Goal: Task Accomplishment & Management: Manage account settings

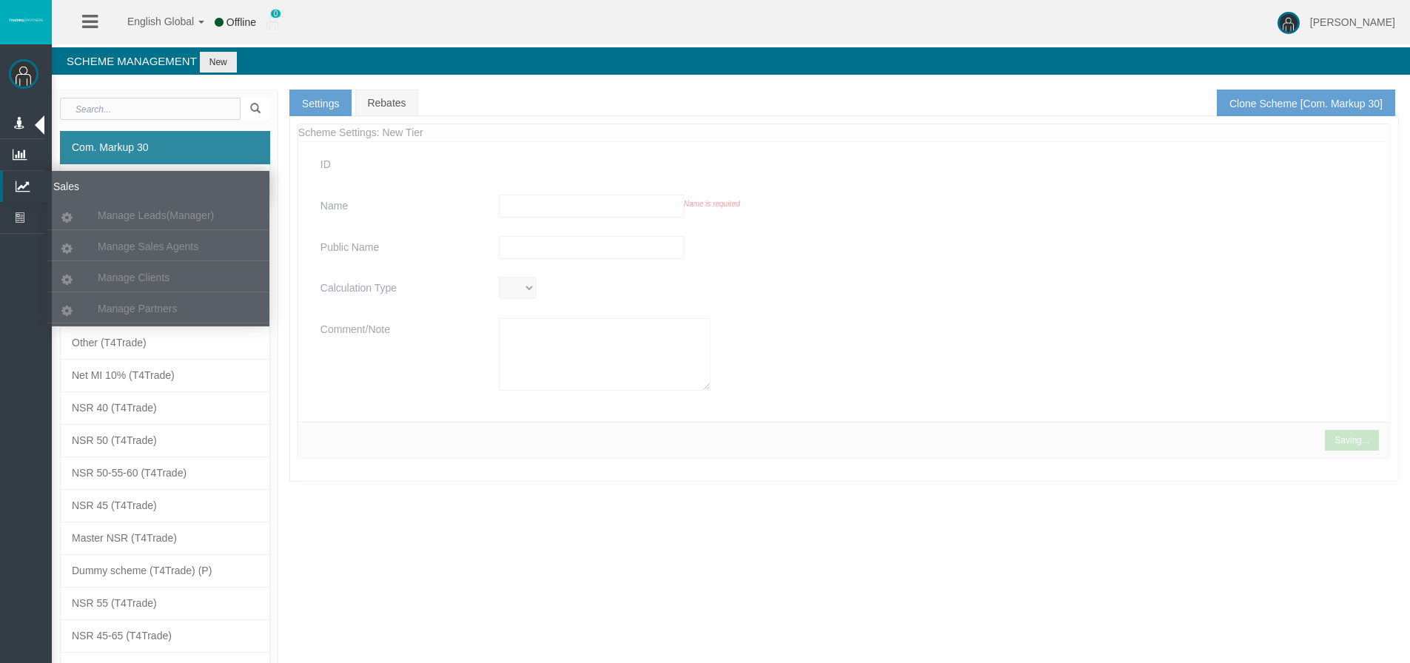
drag, startPoint x: 22, startPoint y: 188, endPoint x: 102, endPoint y: 249, distance: 100.4
click at [22, 188] on icon at bounding box center [22, 186] width 39 height 31
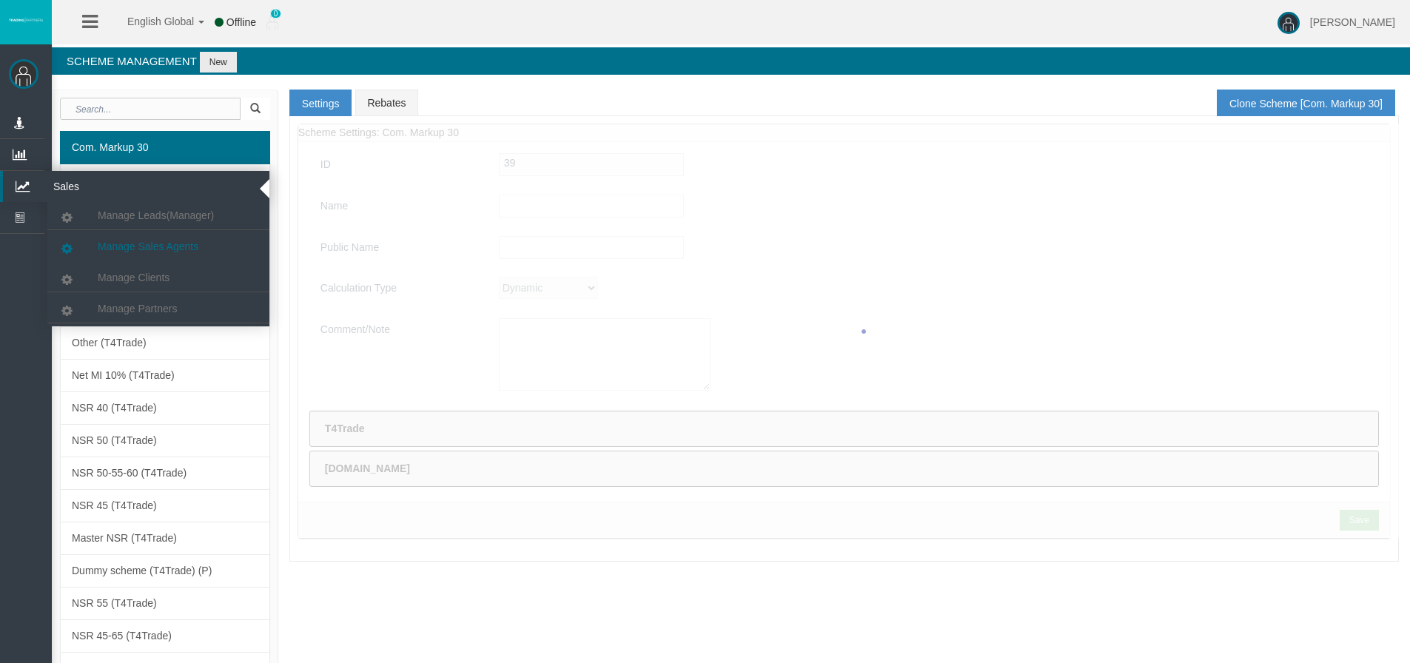
type input "Com. Markup 30"
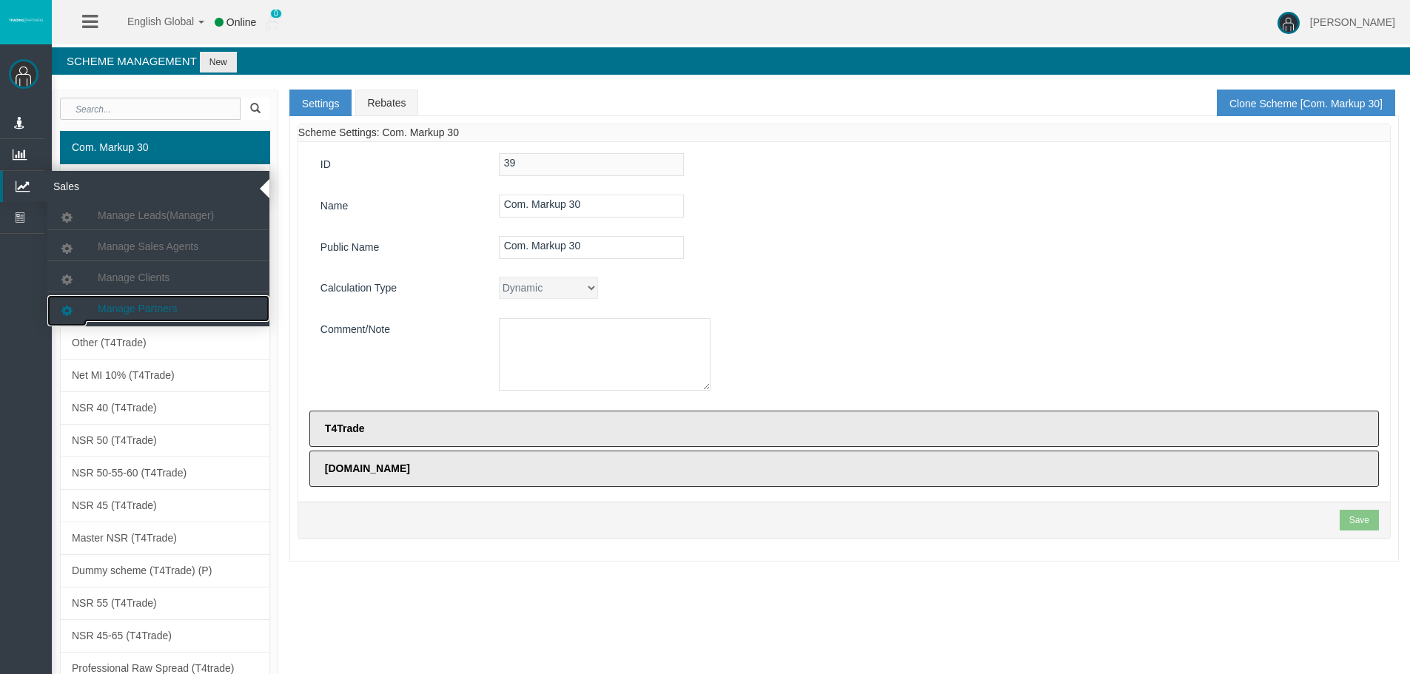
click at [130, 306] on span "Manage Partners" at bounding box center [137, 309] width 79 height 12
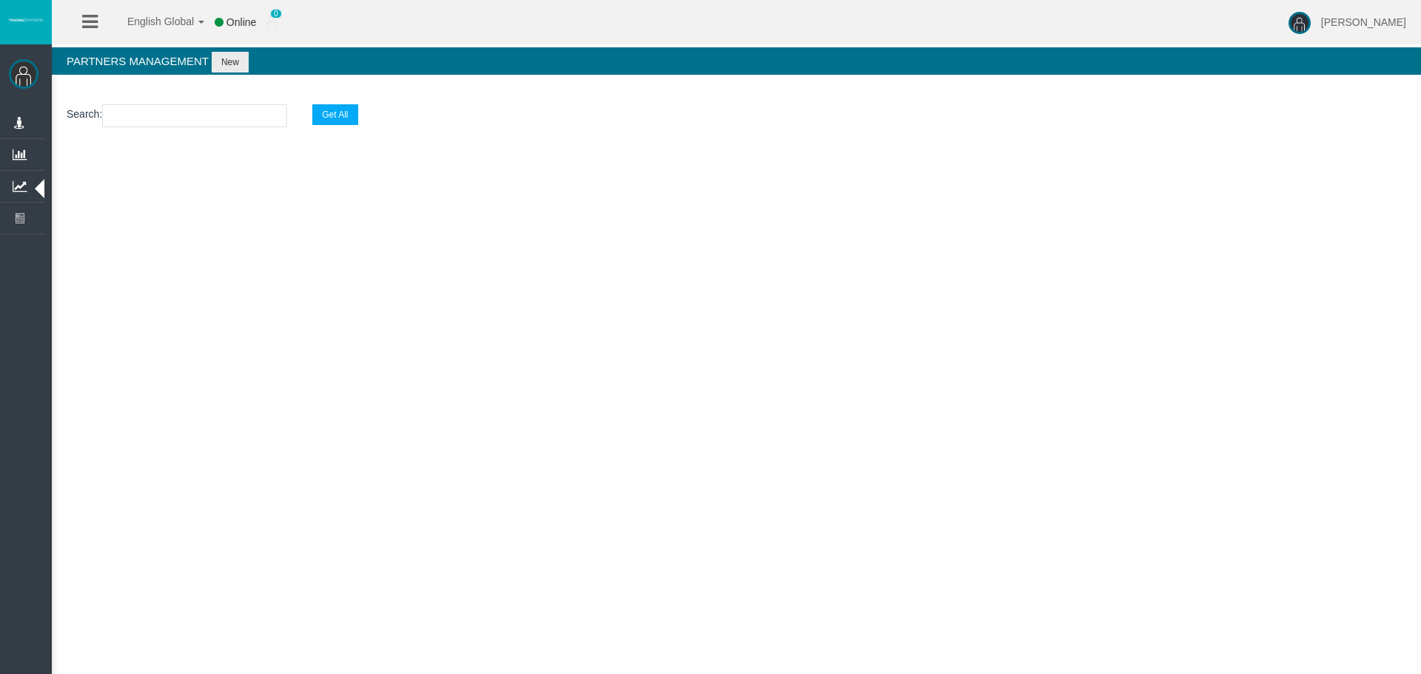
click at [122, 113] on input "text" at bounding box center [194, 115] width 185 height 23
paste input "IBg1y74"
type input "IBg1y74"
select select "25"
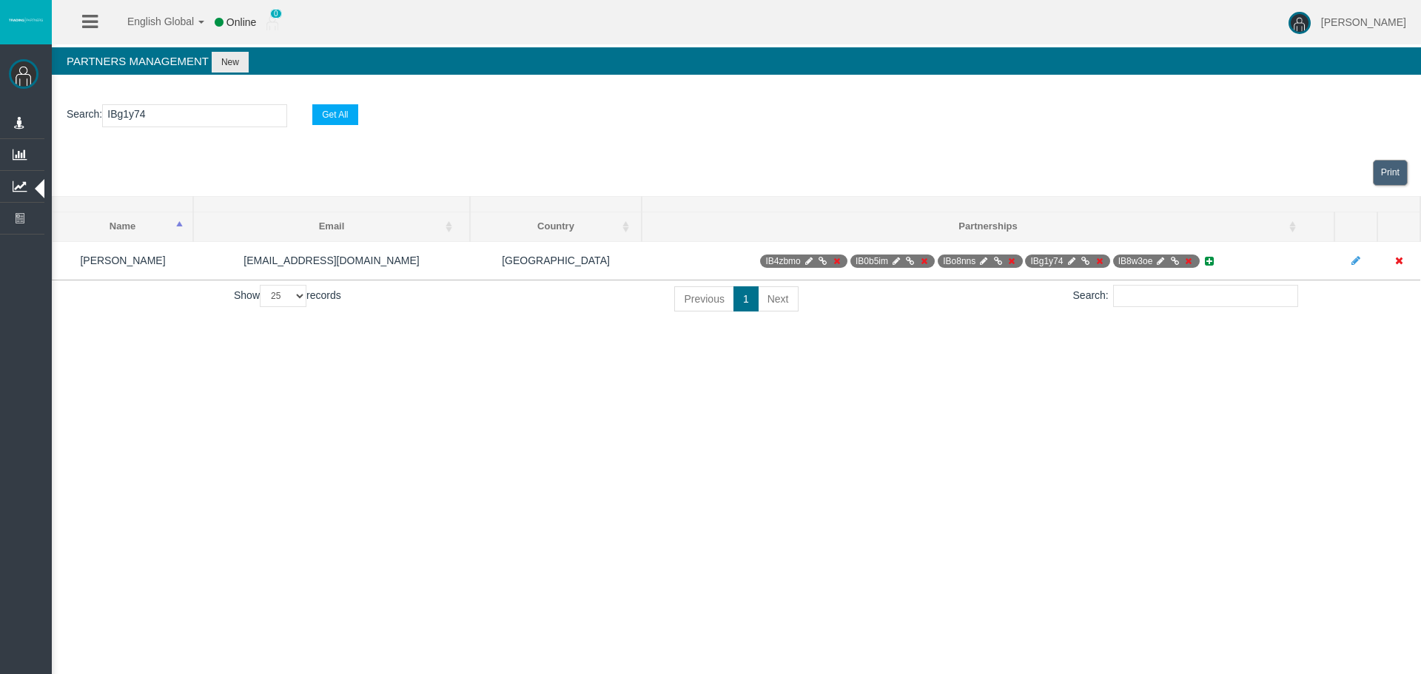
type input "IBg1y74"
click at [912, 346] on div "English Global 简体中文 English Global 日本語 한국어 Online 0 [PERSON_NAME] Help Log Out …" at bounding box center [710, 337] width 1421 height 674
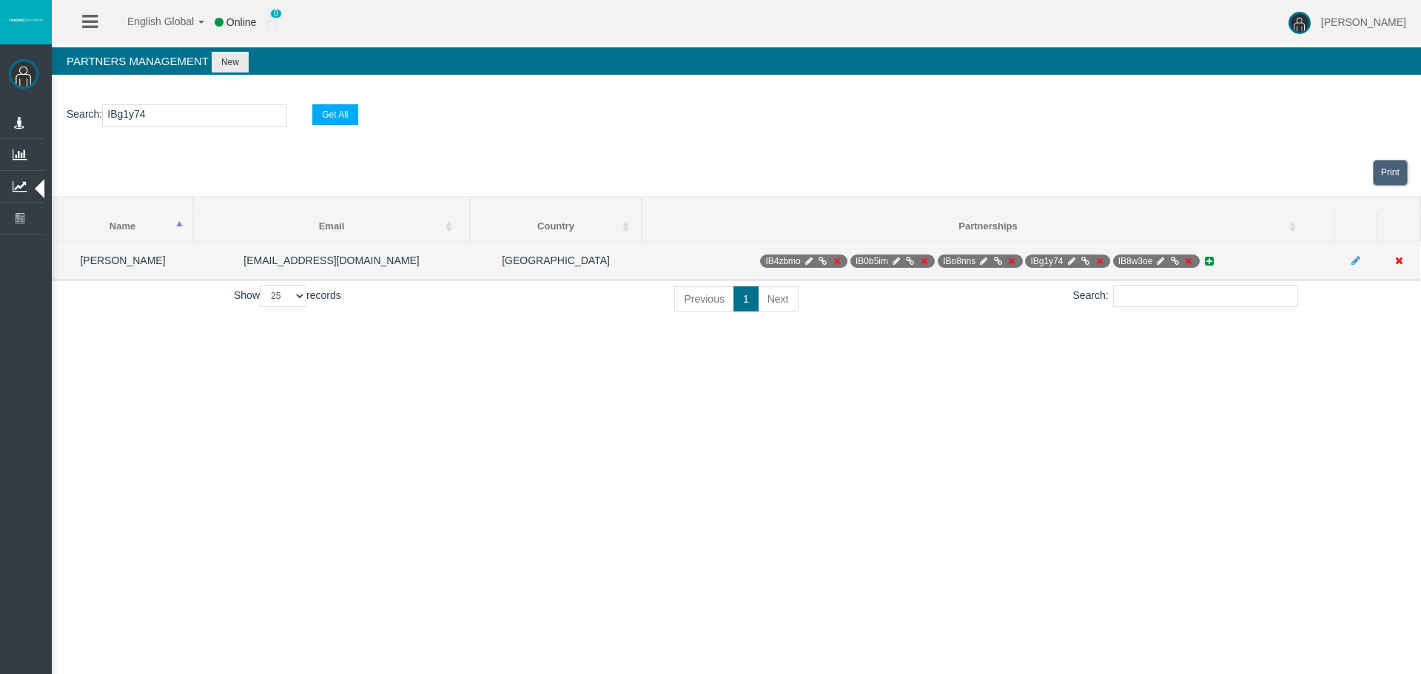
click at [1073, 258] on icon at bounding box center [1071, 261] width 11 height 9
select select "0"
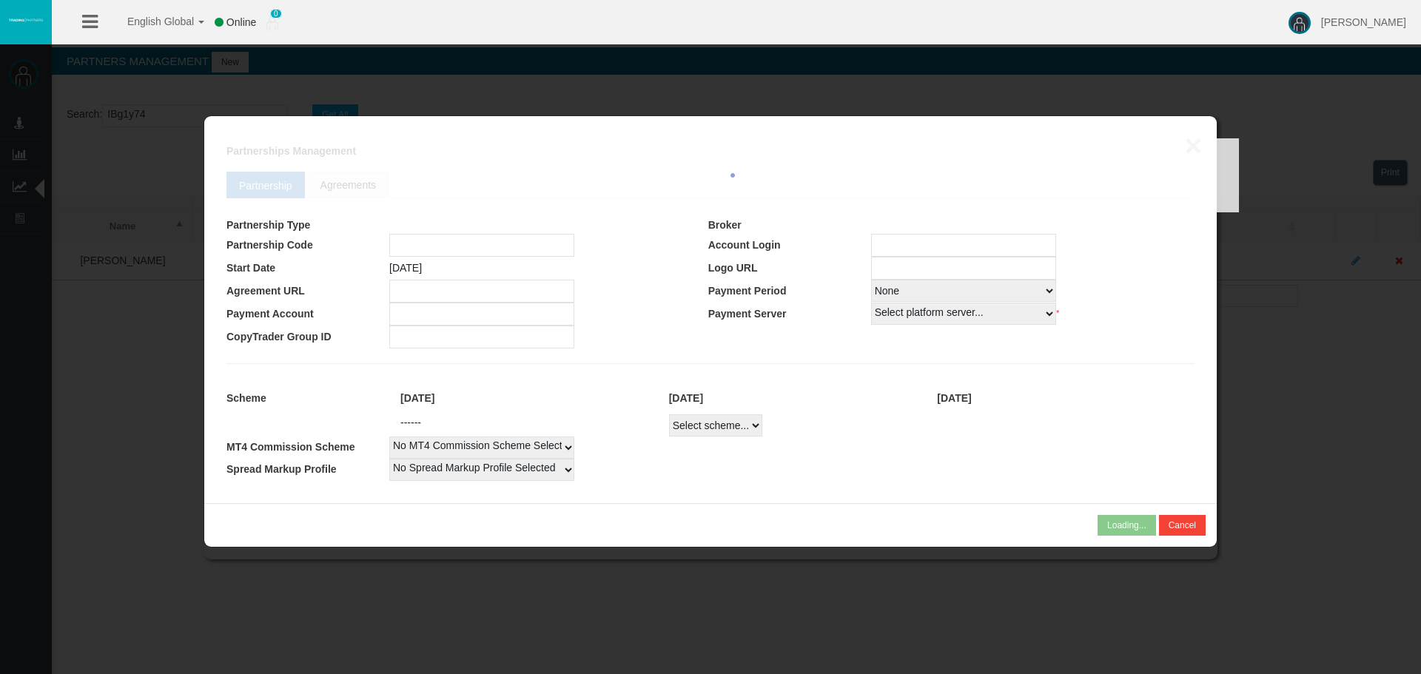
type input "IBg1y74"
type input "19267708"
select select "1"
type input "19267708"
select select "1"
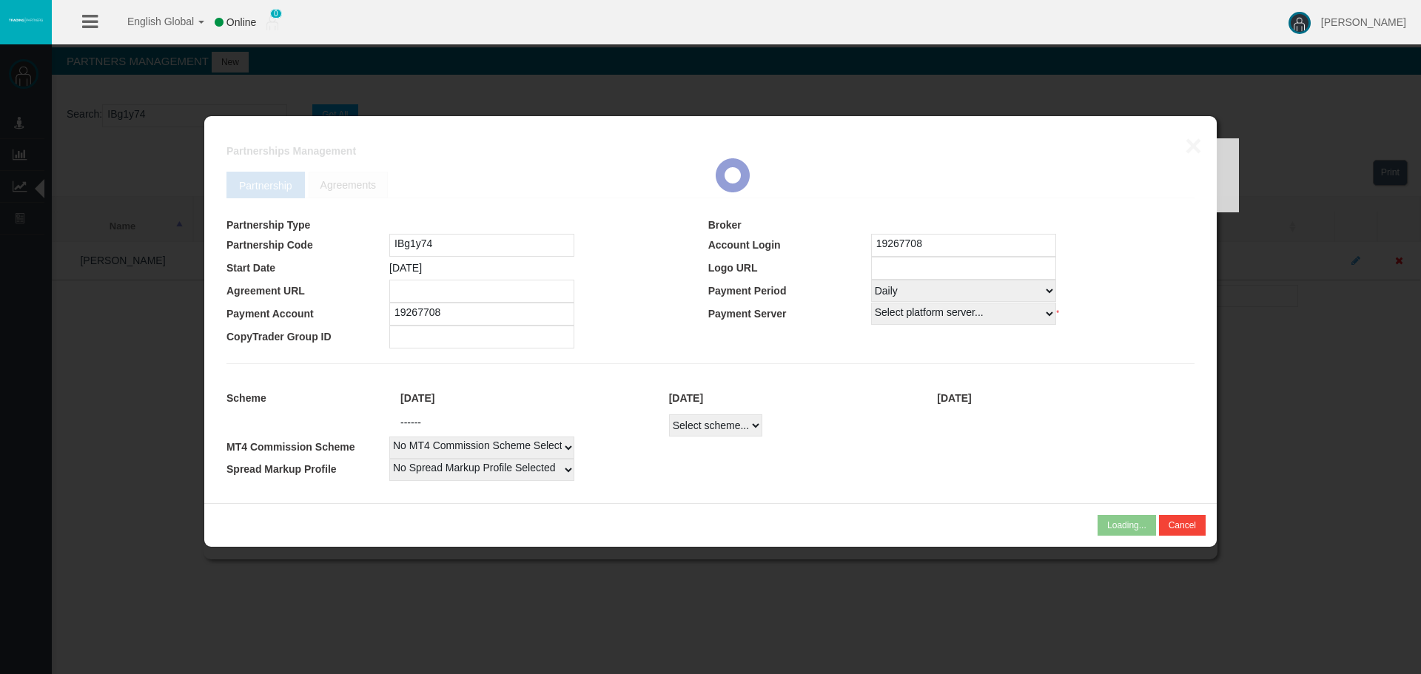
select select
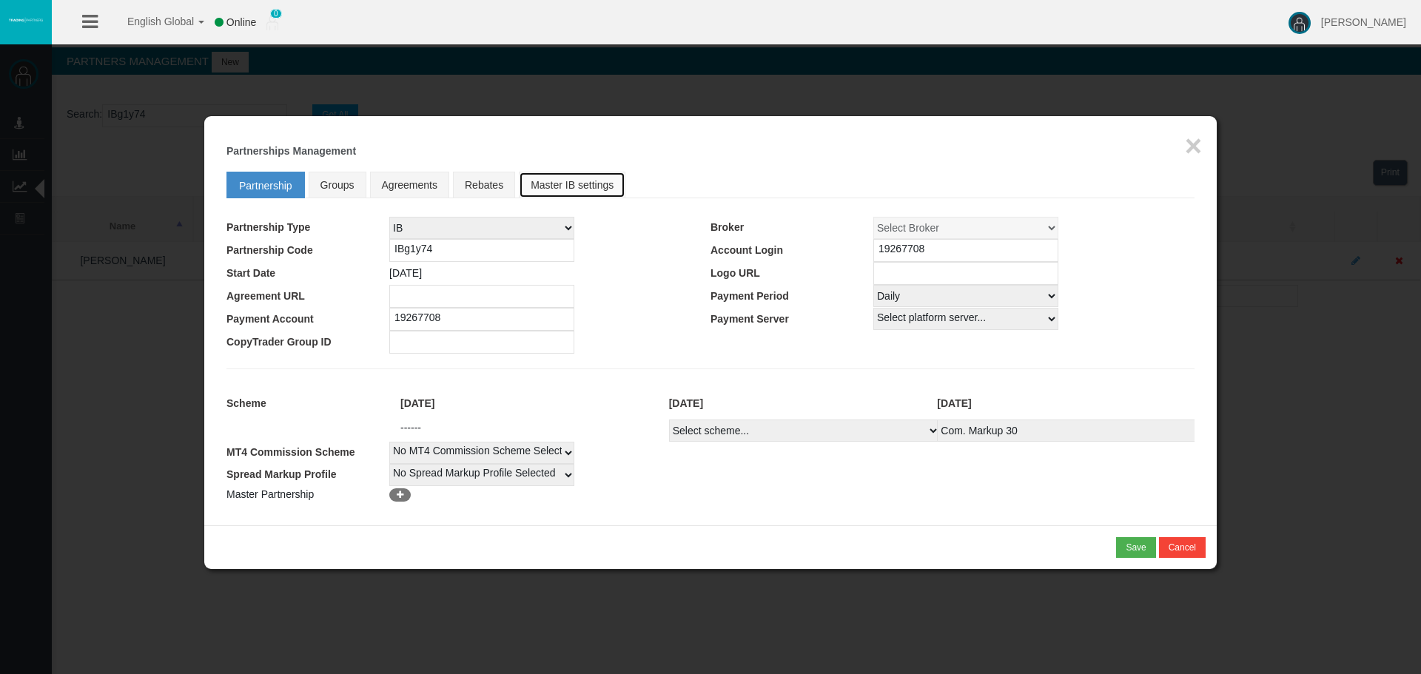
click at [537, 181] on link "Master IB settings" at bounding box center [572, 185] width 107 height 27
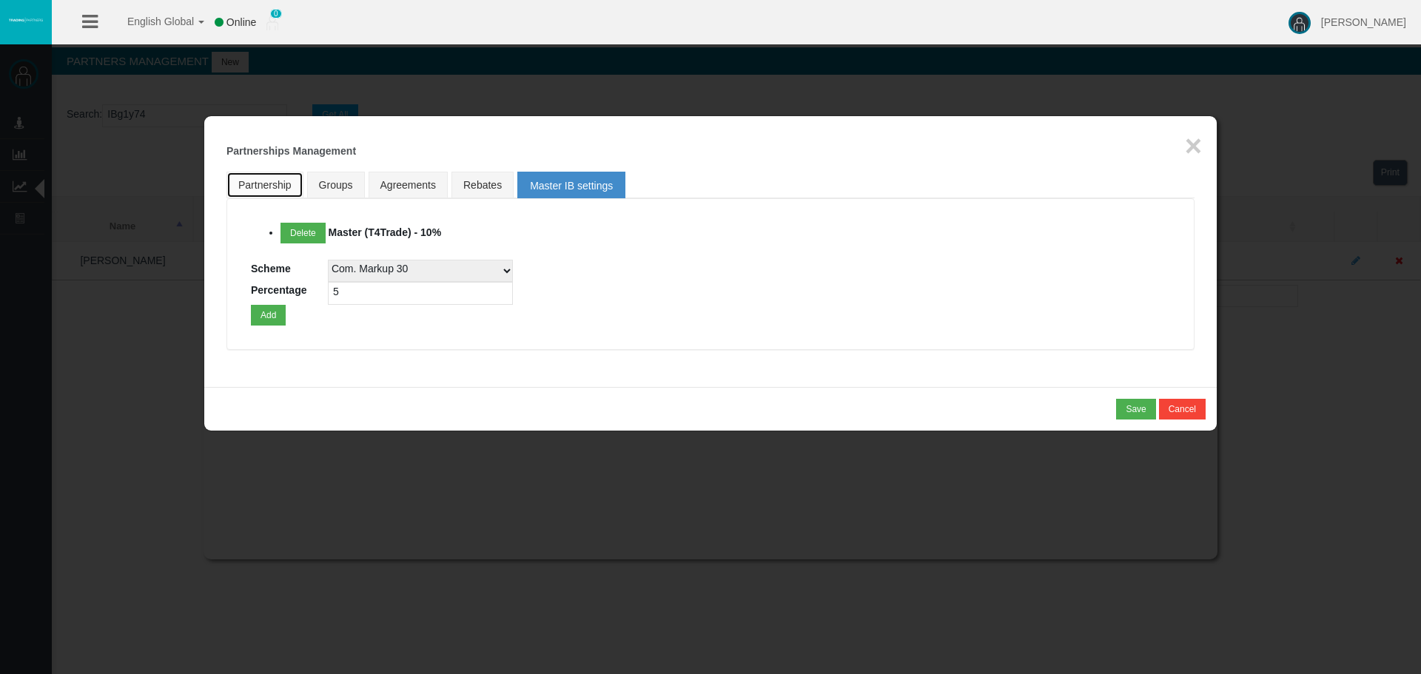
click at [278, 186] on link "Partnership" at bounding box center [264, 185] width 77 height 27
select select "1"
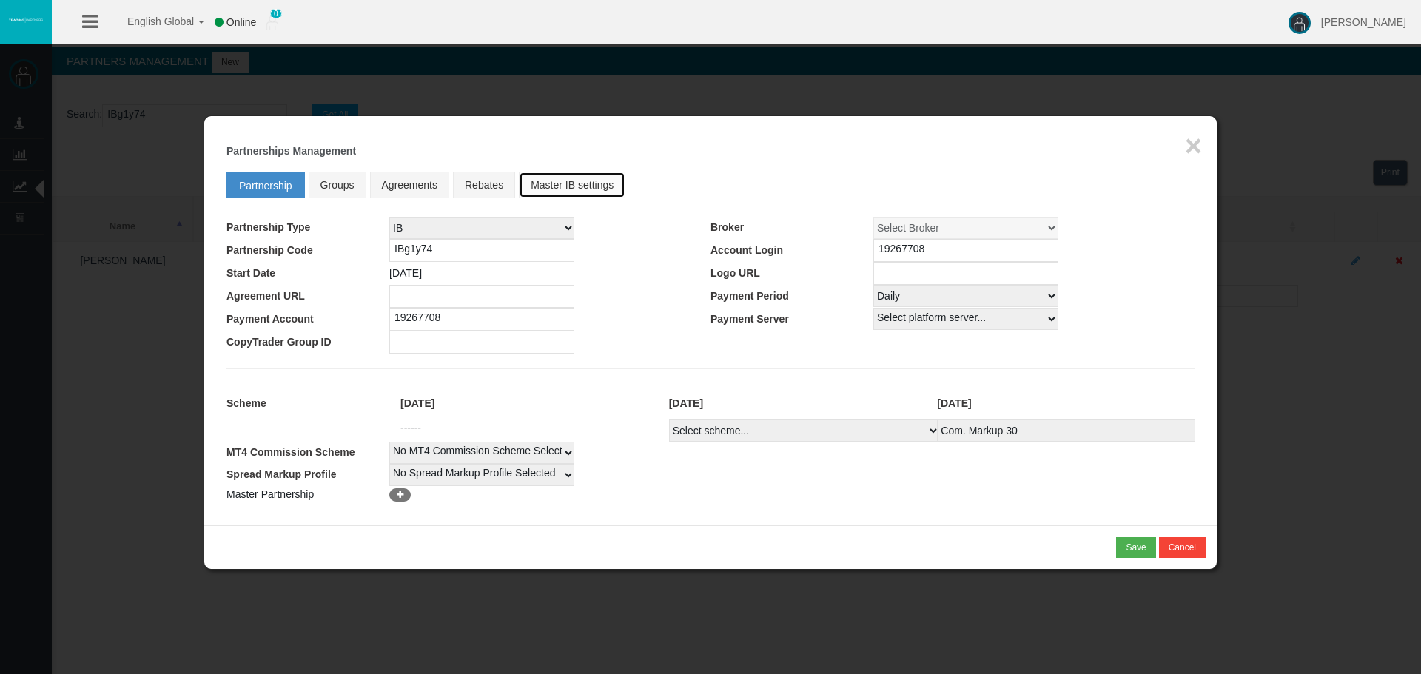
click at [582, 191] on link "Master IB settings" at bounding box center [572, 185] width 107 height 27
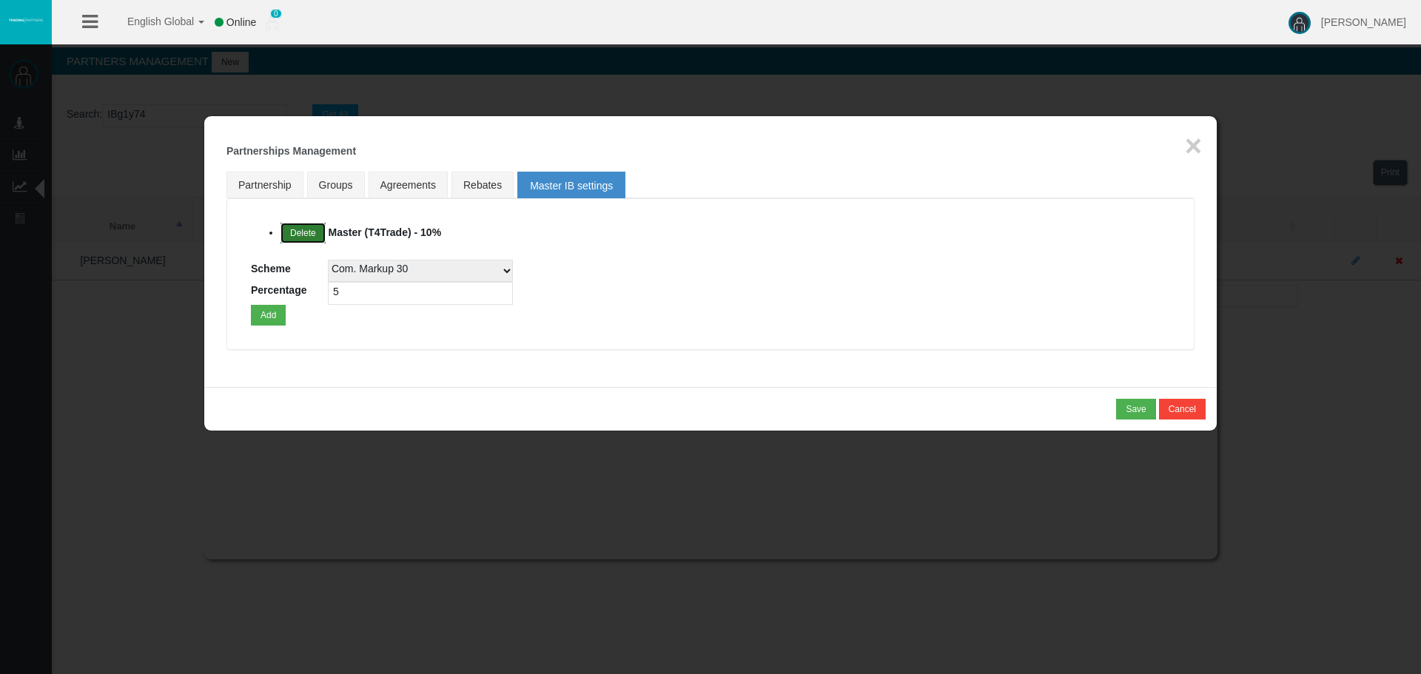
click at [306, 231] on button "Delete" at bounding box center [303, 233] width 45 height 21
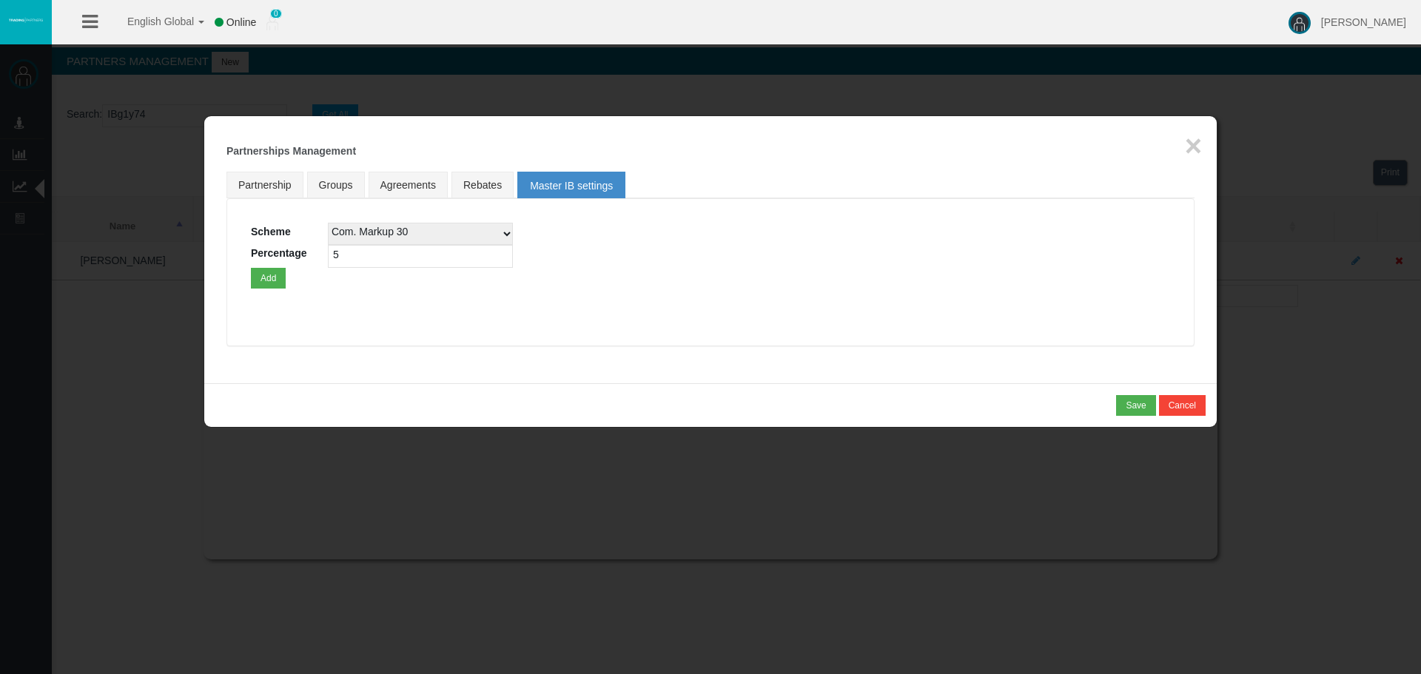
click at [353, 235] on select "Com. Markup 30 Master 18.20% Master Standard Spread (T4Trade) Pro Spread (T4Tra…" at bounding box center [420, 234] width 185 height 22
select select
click at [328, 223] on select "Com. Markup 30 Master 18.20% Master Standard Spread (T4Trade) Pro Spread (T4Tra…" at bounding box center [420, 234] width 185 height 22
drag, startPoint x: 349, startPoint y: 261, endPoint x: 312, endPoint y: 261, distance: 37.0
click at [312, 261] on div "Scheme Com. Markup 30 Master 18.20% Master Standard Spread (T4Trade) Pro Spread…" at bounding box center [710, 256] width 919 height 66
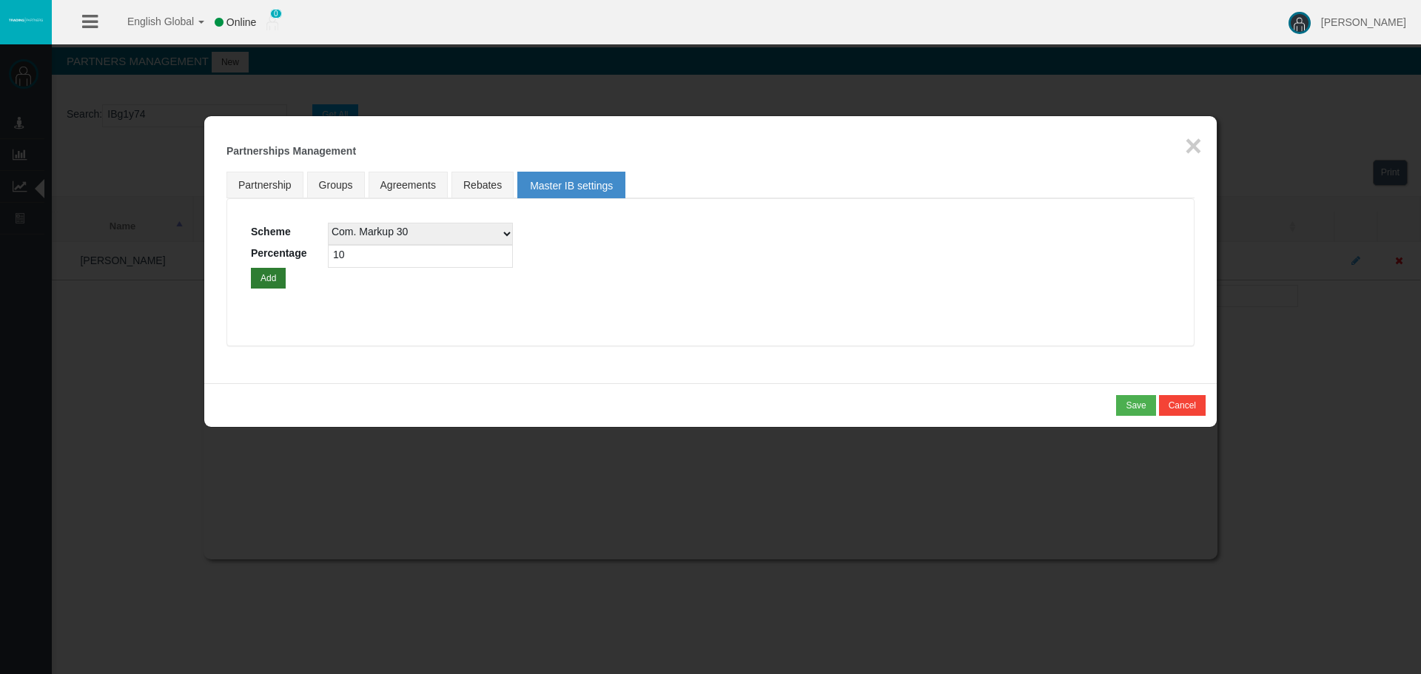
type input "10"
click at [271, 278] on button "Add" at bounding box center [268, 278] width 35 height 21
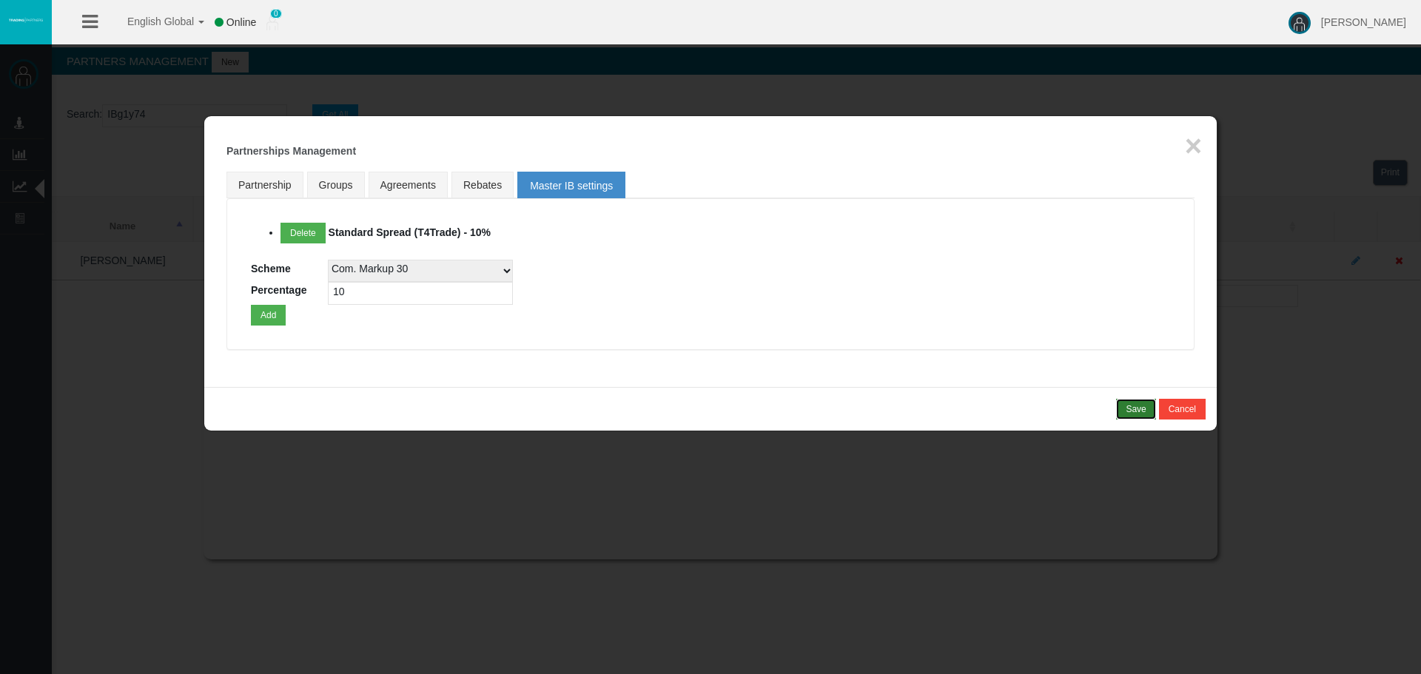
click at [1131, 409] on div "Save" at bounding box center [1136, 409] width 20 height 13
click at [1127, 411] on div "Confirm" at bounding box center [1130, 409] width 31 height 13
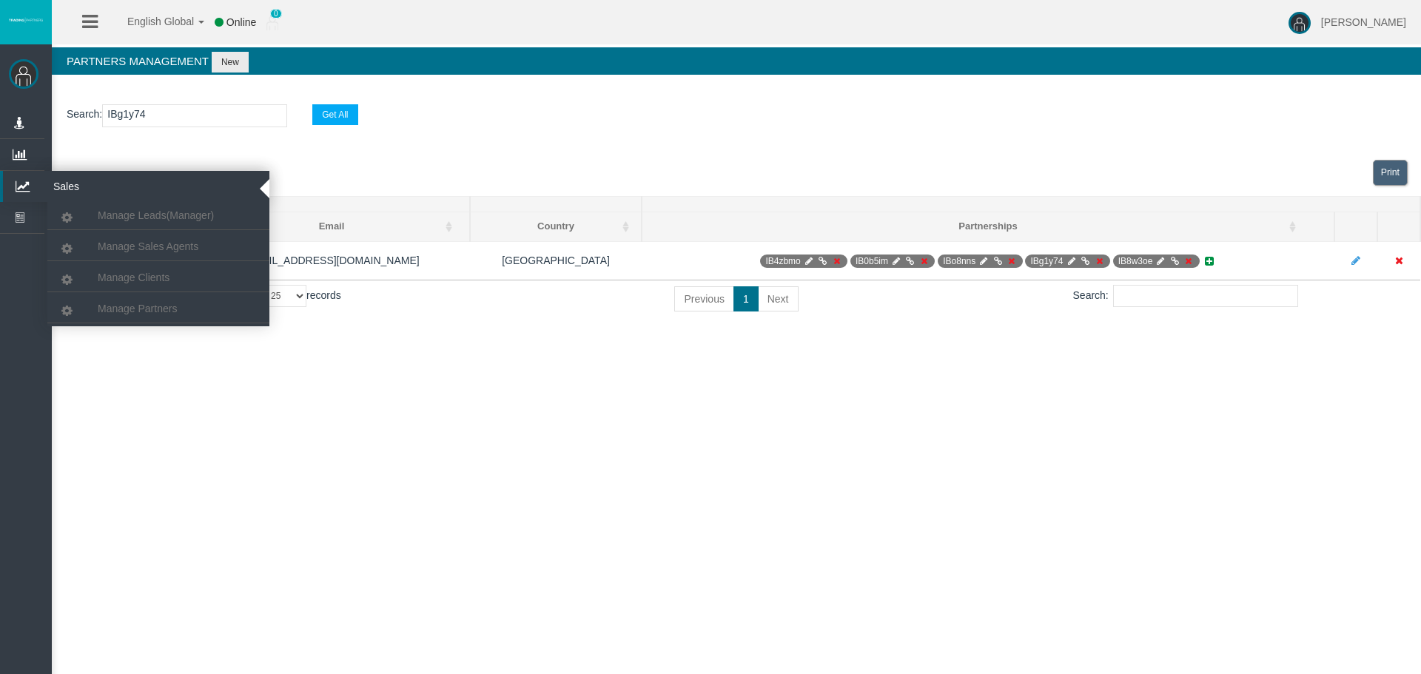
click at [35, 188] on icon at bounding box center [22, 186] width 39 height 31
click at [124, 309] on span "Manage Partners" at bounding box center [137, 309] width 79 height 12
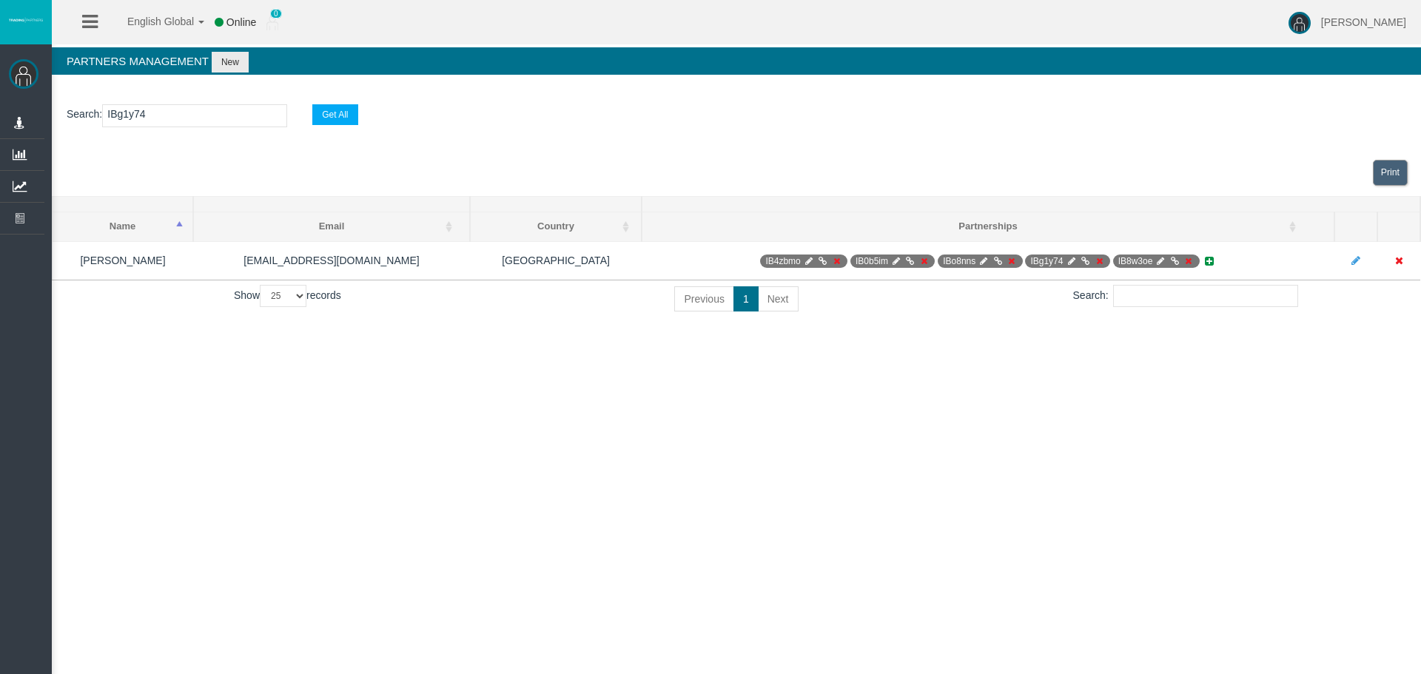
click at [144, 115] on input "IBg1y74" at bounding box center [194, 115] width 185 height 23
paste input "6x18d"
type input "IB6x18d"
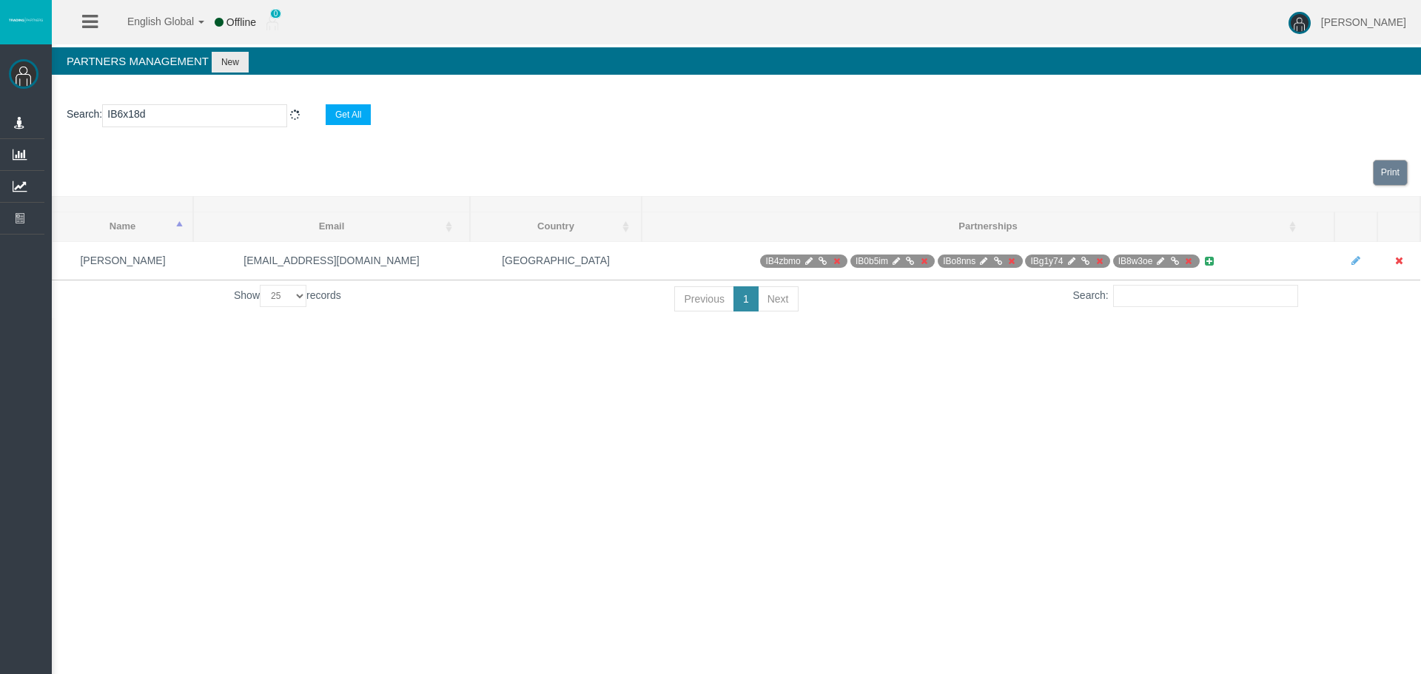
select select "25"
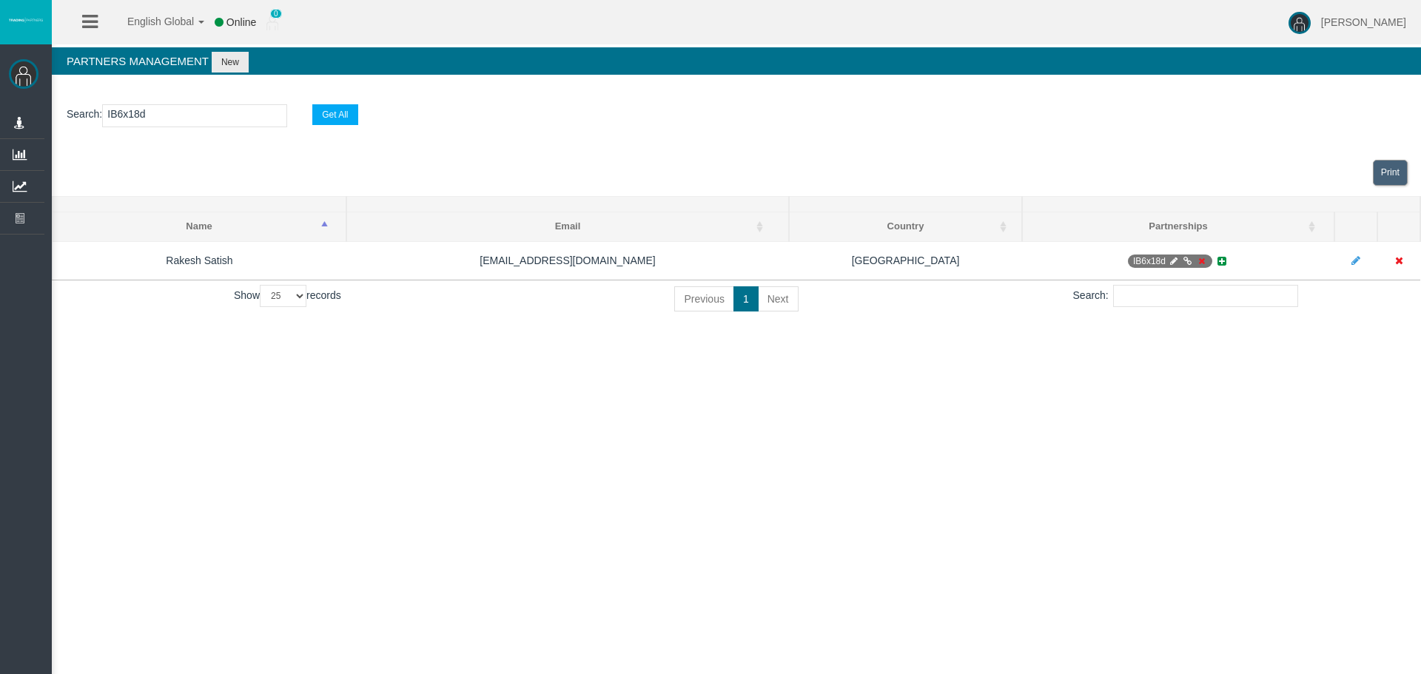
type input "IB6x18d"
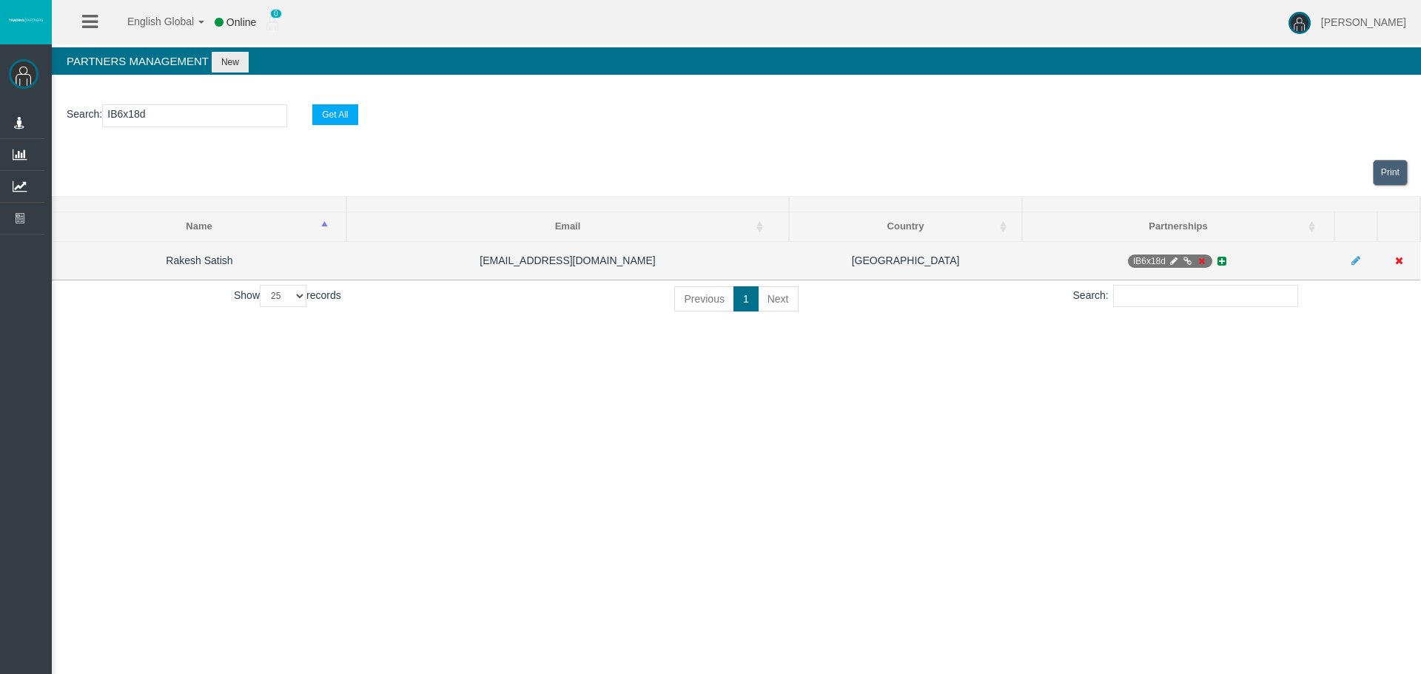
click at [1171, 263] on icon at bounding box center [1173, 261] width 11 height 9
select select "0"
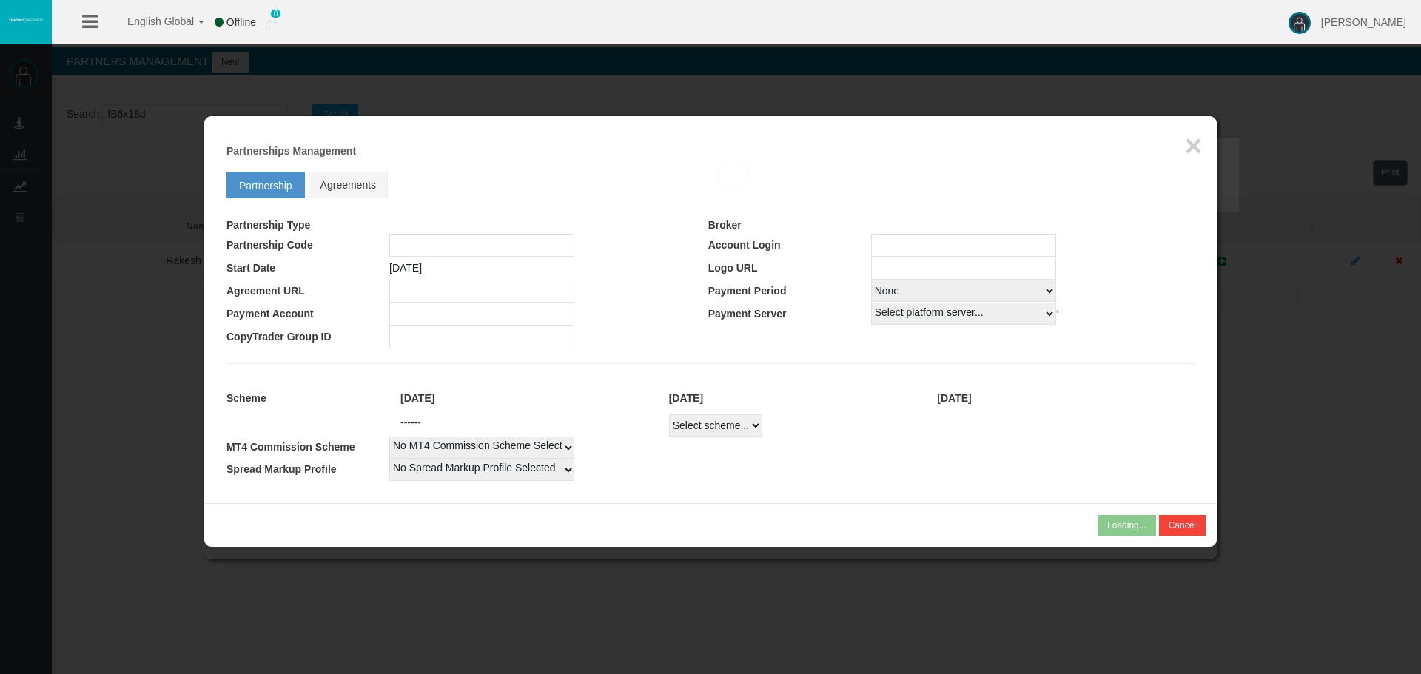
type input "IB6x18d"
type input "19268245"
select select "1"
type input "19268245"
select select "1"
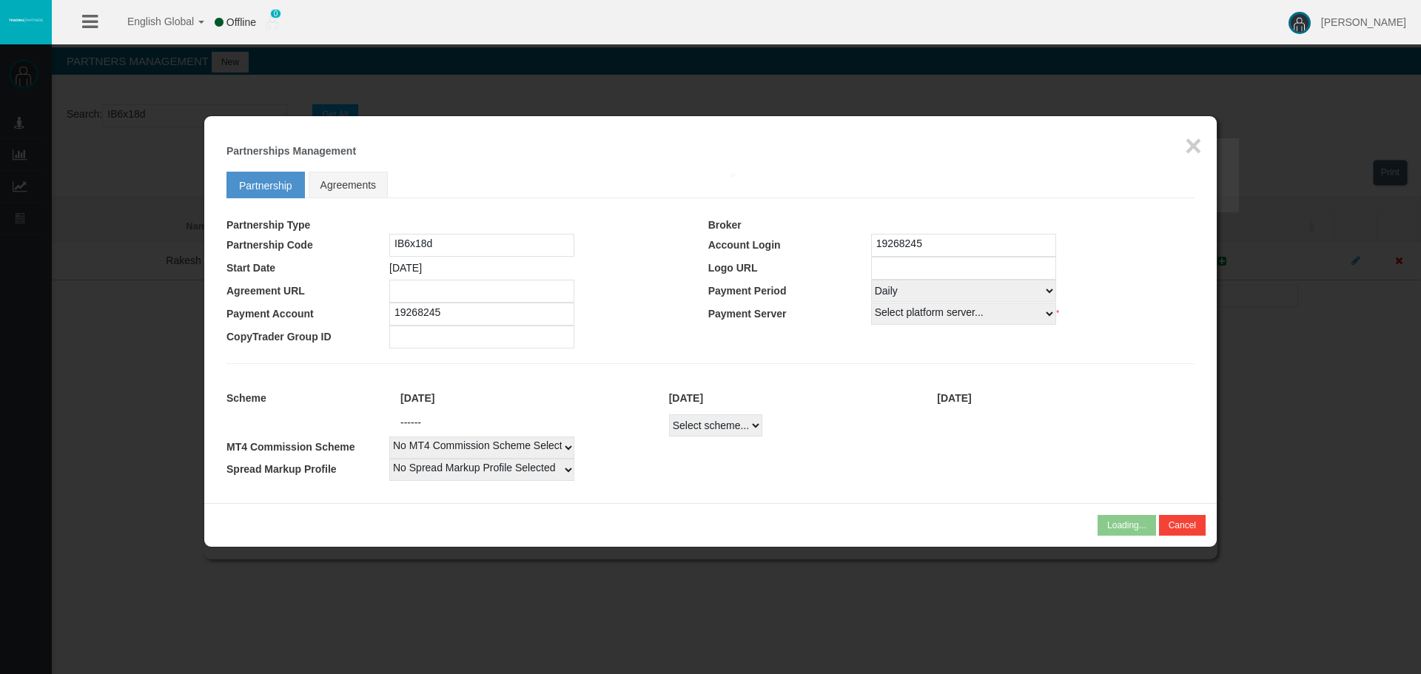
select select
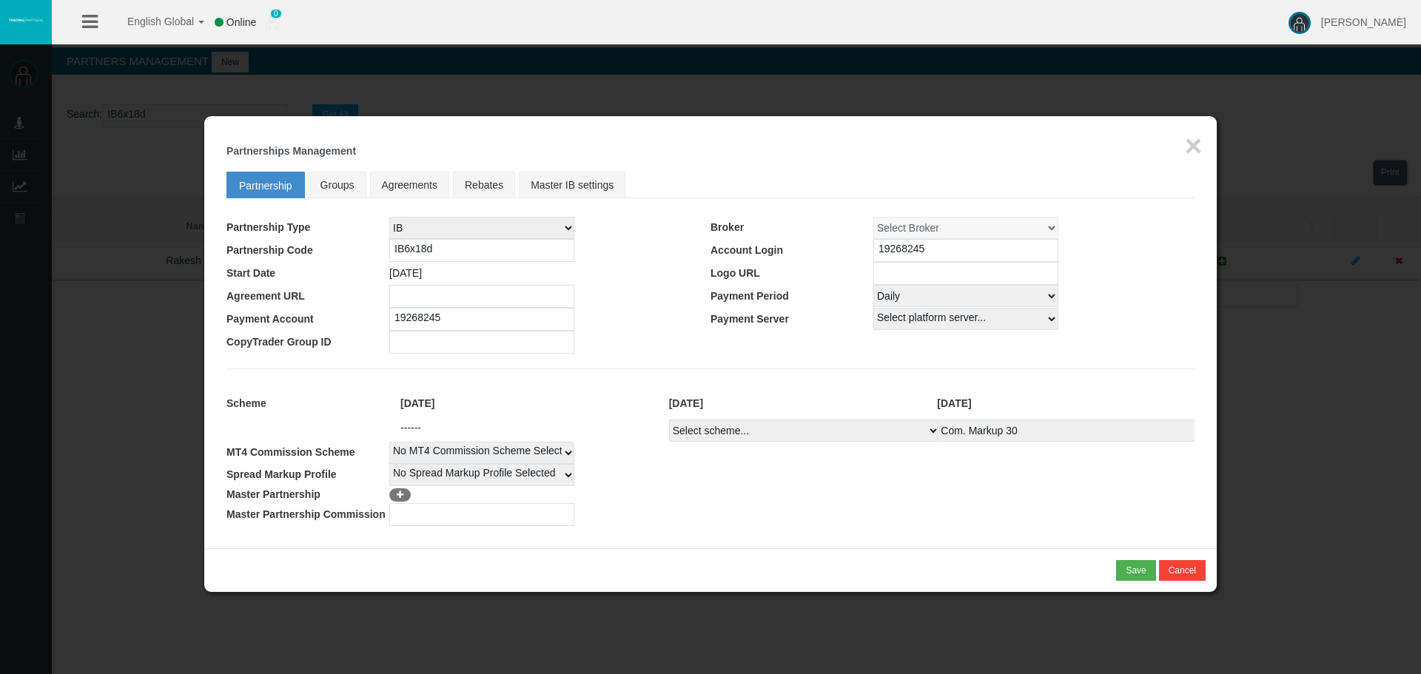
click at [399, 494] on icon at bounding box center [400, 495] width 11 height 9
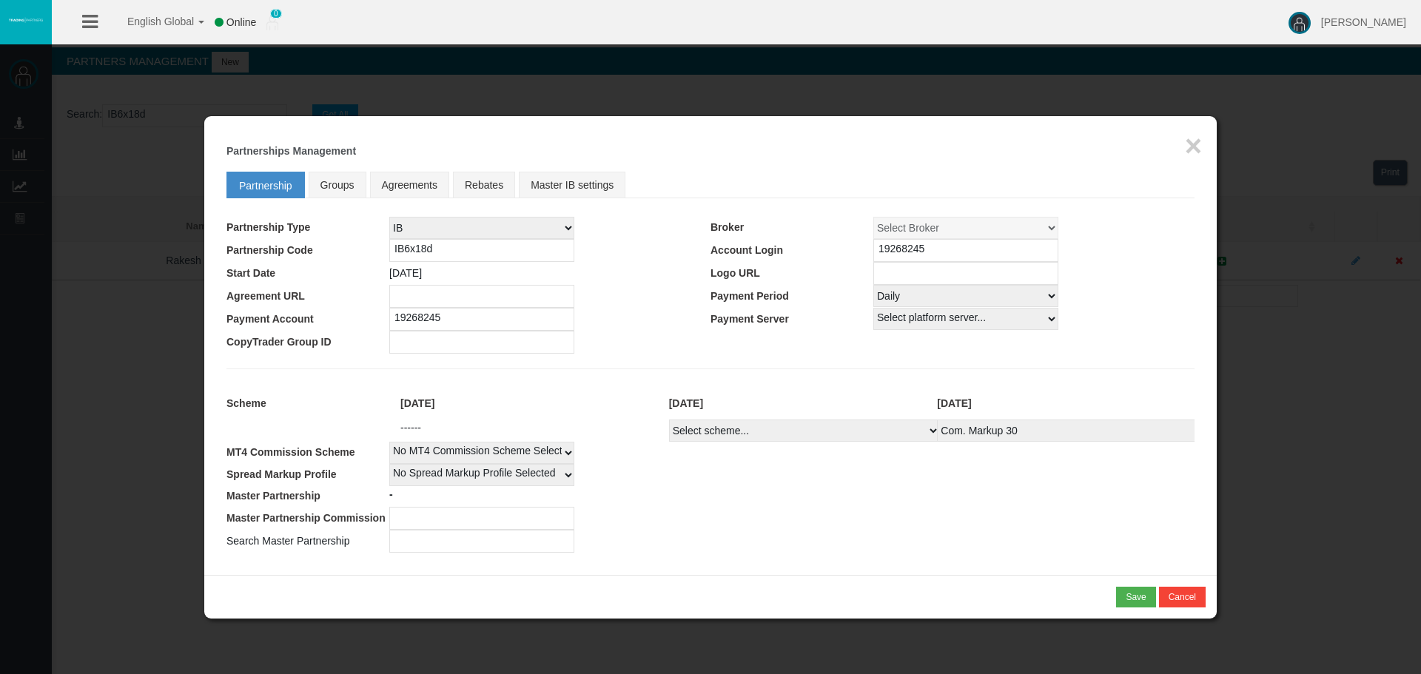
click at [407, 541] on input "text" at bounding box center [481, 541] width 185 height 23
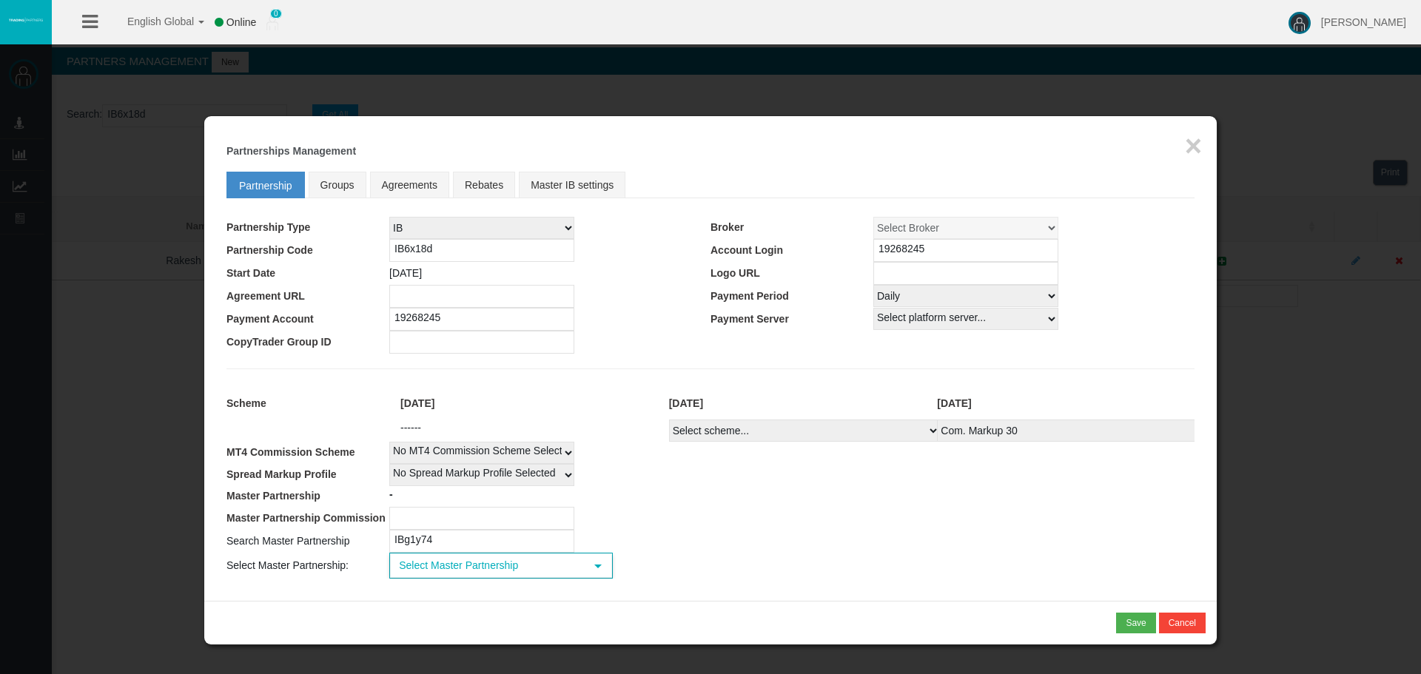
type input "IBg1y74"
click at [425, 570] on span "Select Master Partnership" at bounding box center [488, 565] width 194 height 23
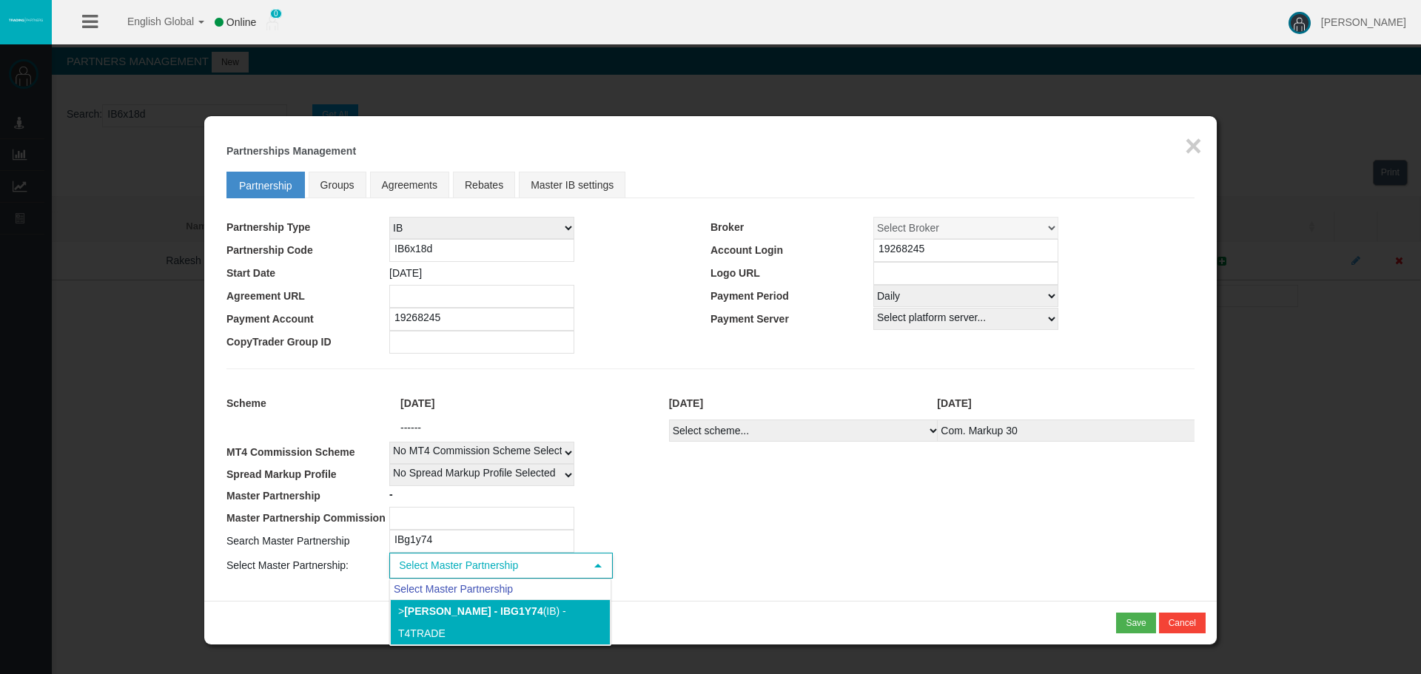
click at [426, 606] on li "> [PERSON_NAME] - IBg1y74 (IB) - T4Trade" at bounding box center [500, 623] width 221 height 46
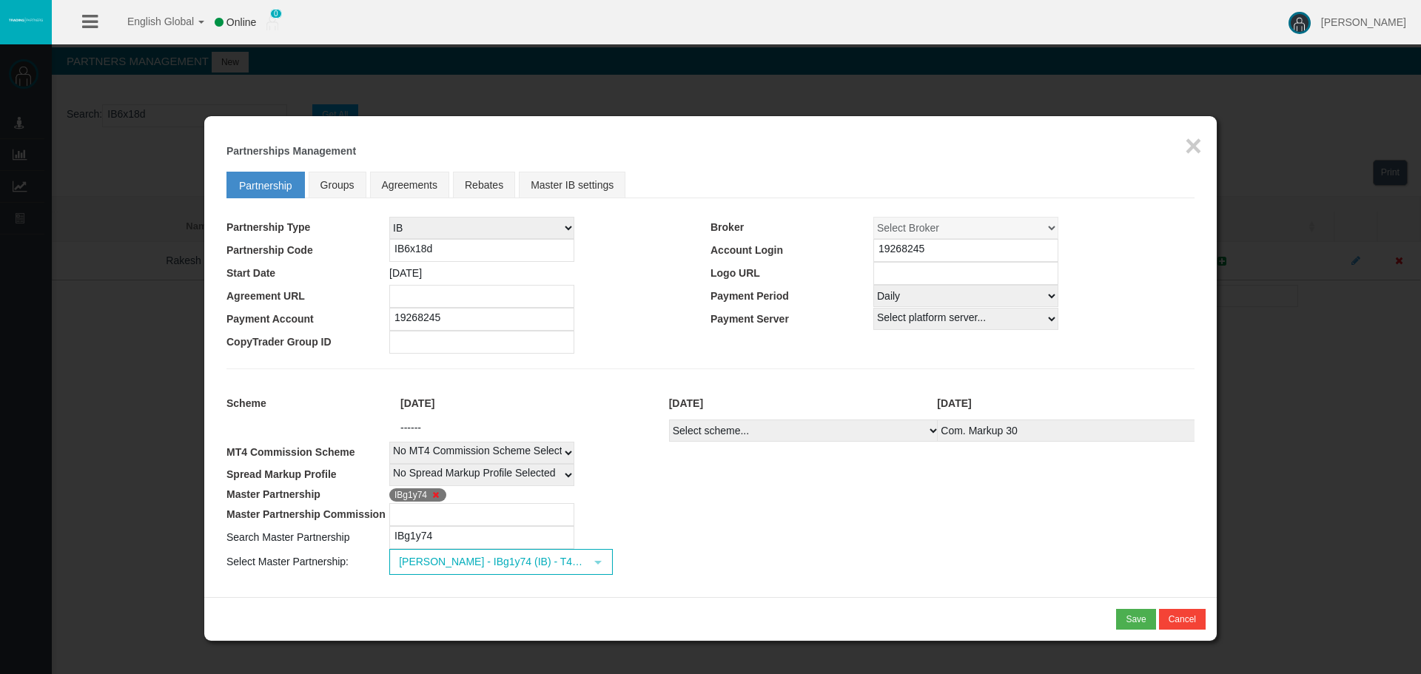
click at [431, 517] on input "number" at bounding box center [481, 514] width 185 height 23
type input "10"
click at [1145, 616] on div "Save" at bounding box center [1136, 619] width 20 height 13
click at [1125, 617] on div "Confirm" at bounding box center [1130, 619] width 31 height 13
